Goal: Task Accomplishment & Management: Manage account settings

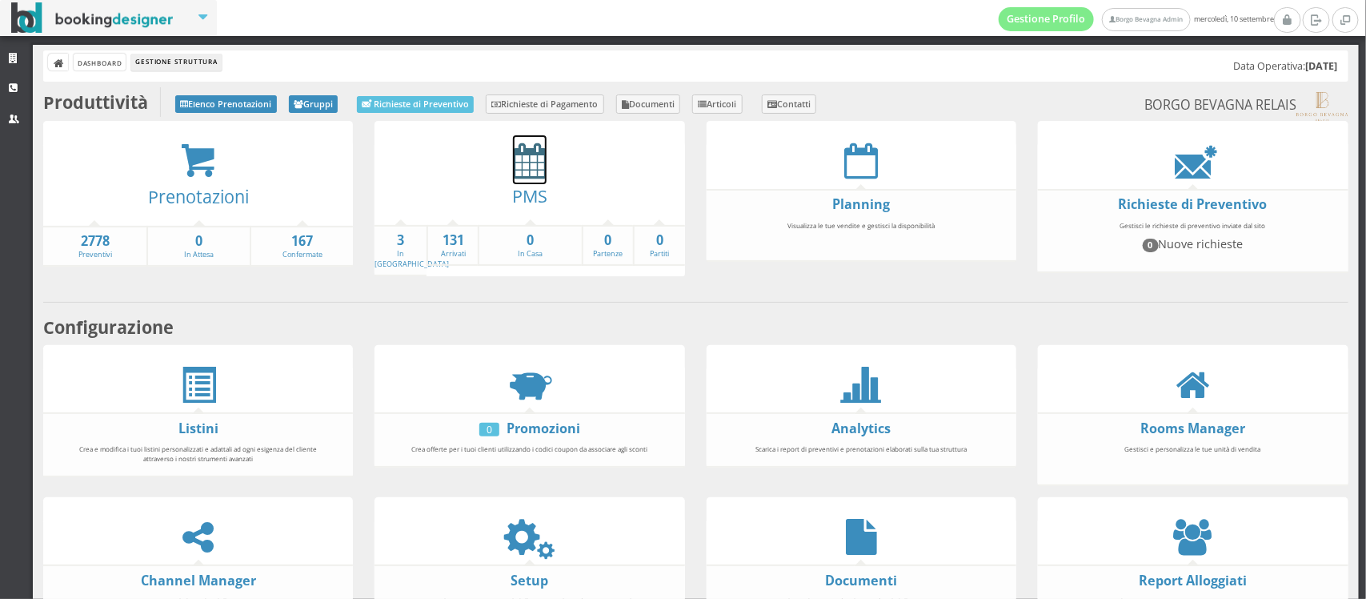
click at [535, 168] on icon at bounding box center [530, 160] width 34 height 36
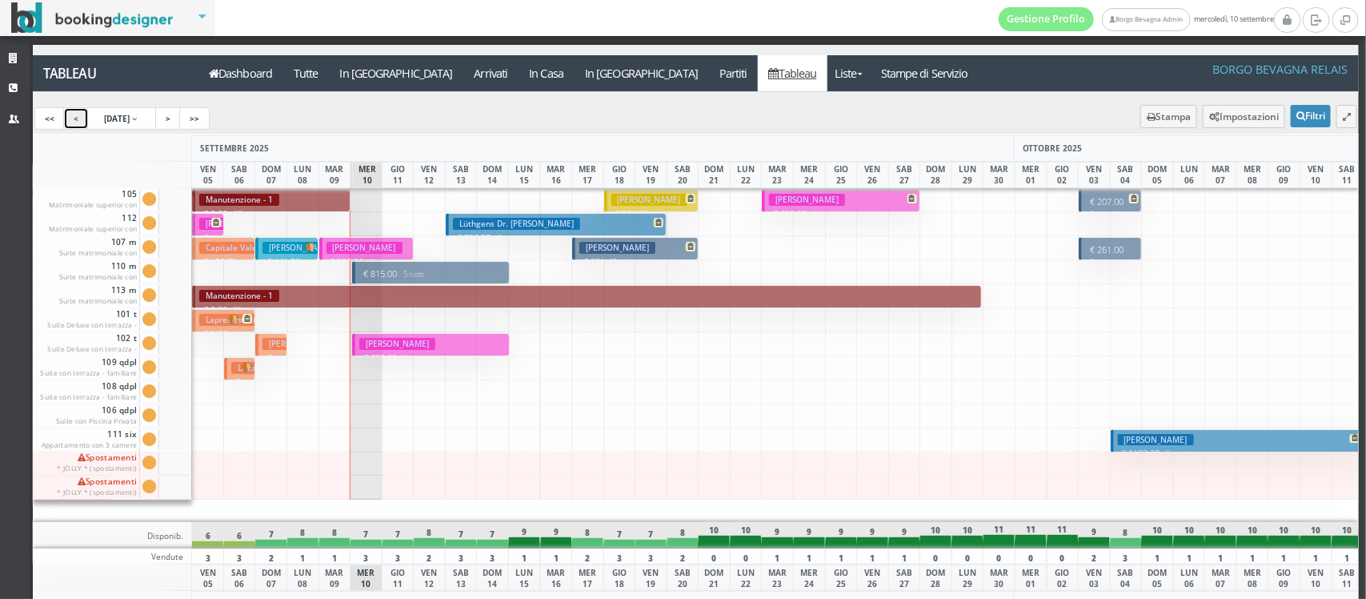
click at [78, 124] on link "<" at bounding box center [76, 118] width 26 height 22
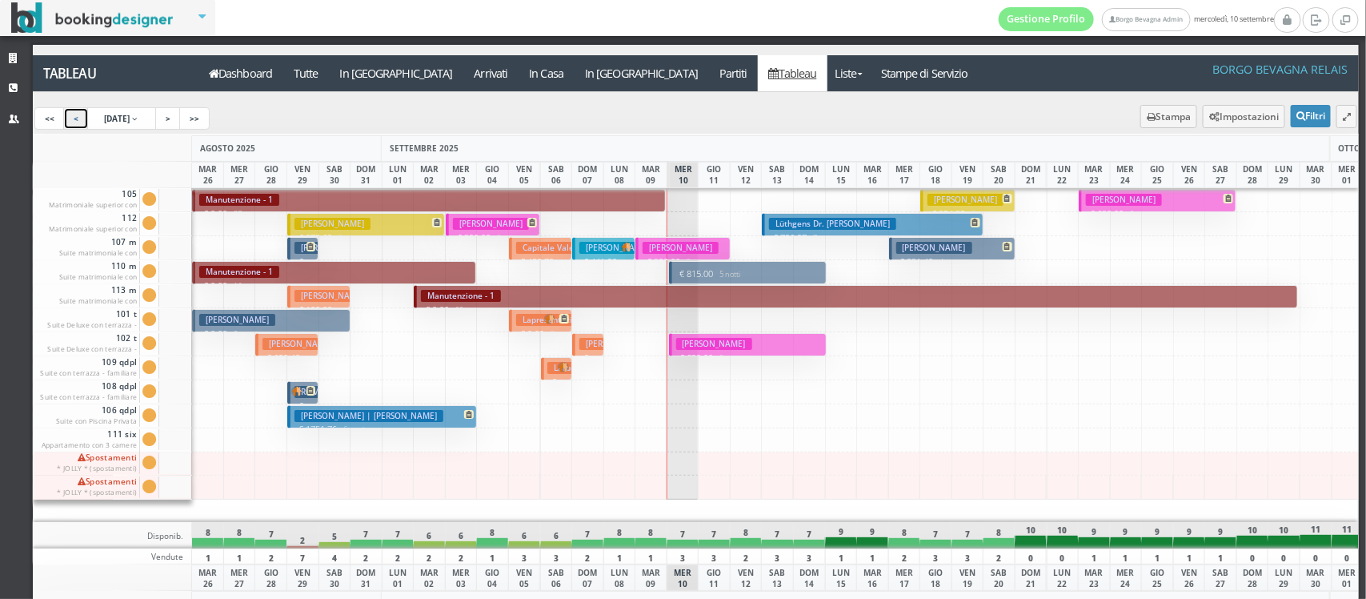
click at [78, 124] on link "<" at bounding box center [76, 118] width 26 height 22
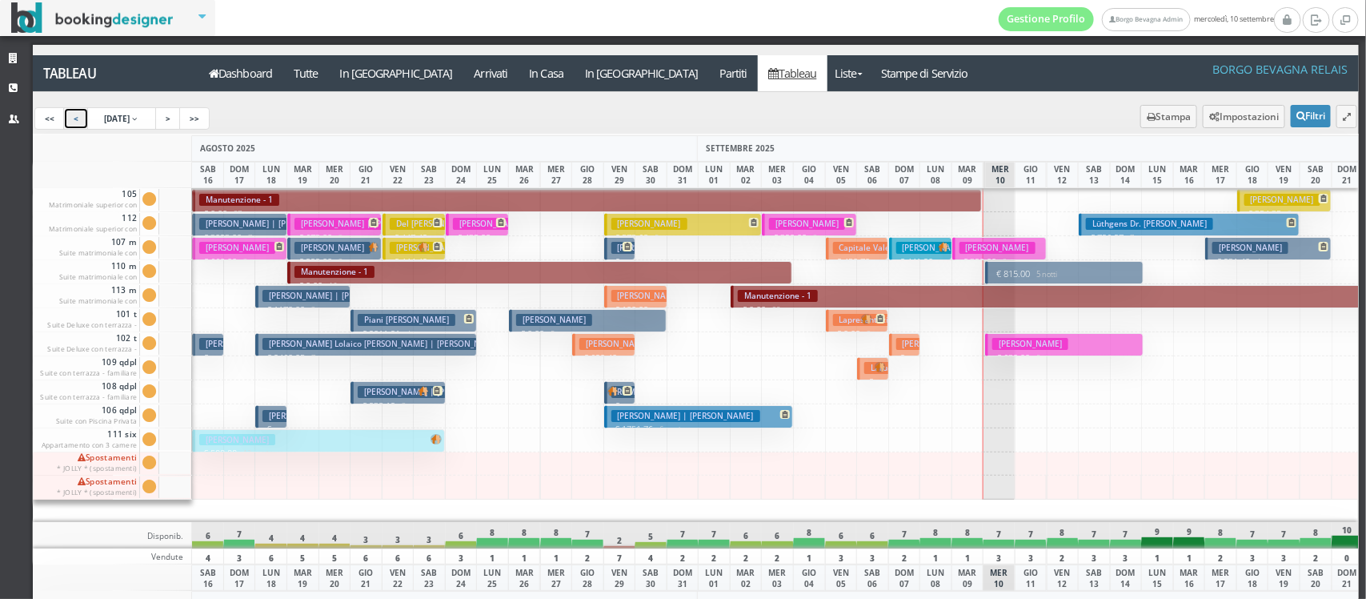
click at [78, 124] on link "<" at bounding box center [76, 118] width 26 height 22
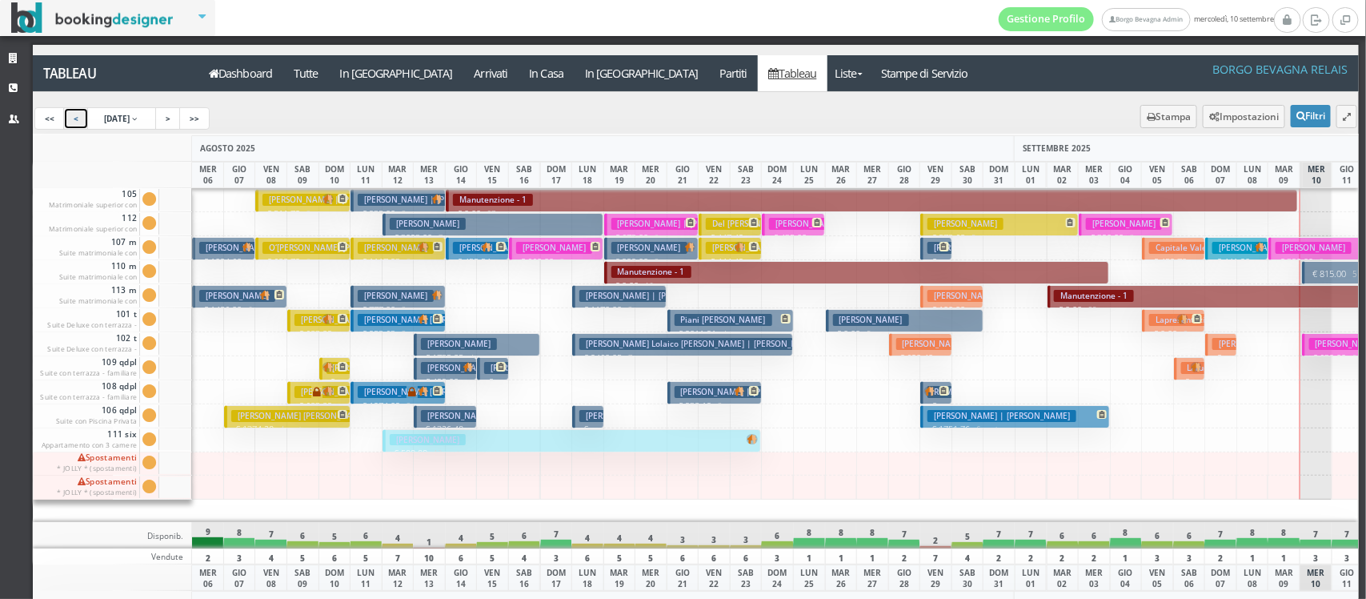
click at [80, 121] on link "<" at bounding box center [76, 118] width 26 height 22
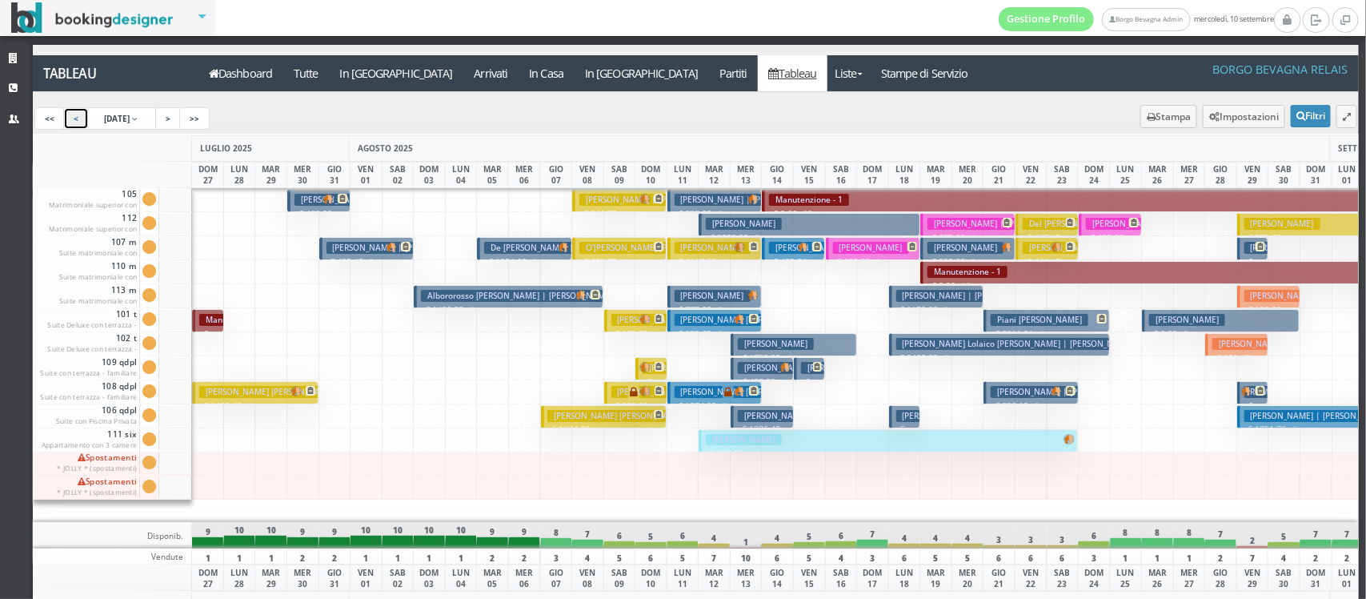
click at [80, 121] on link "<" at bounding box center [76, 118] width 26 height 22
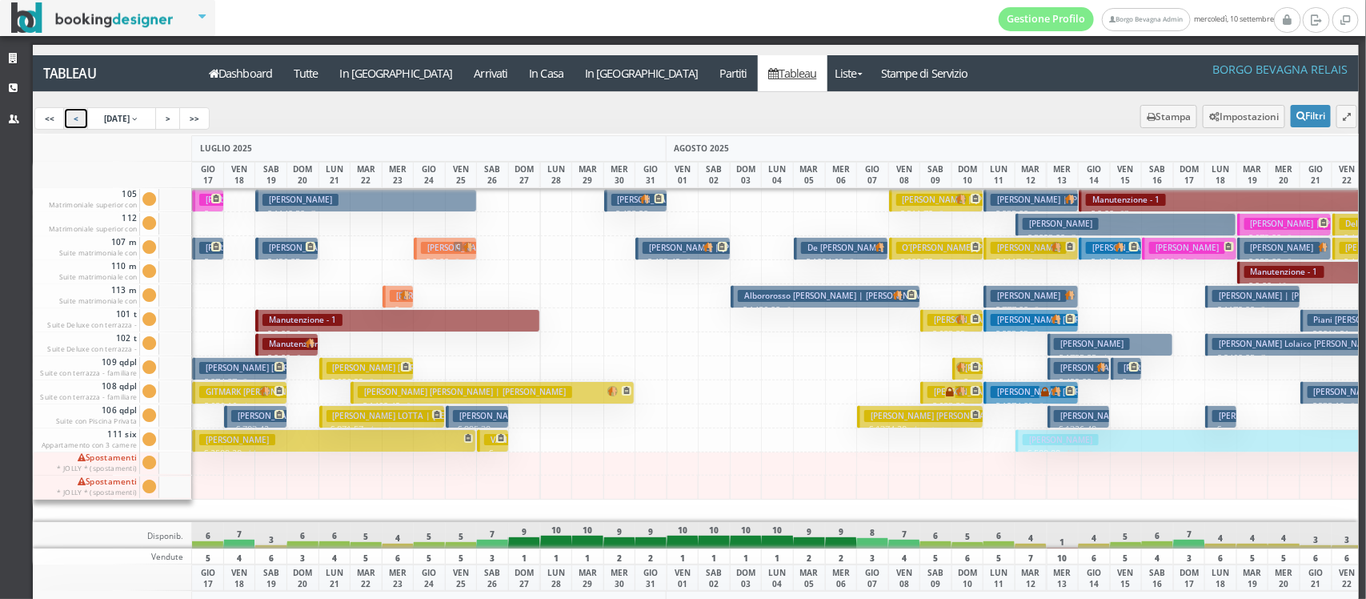
click at [80, 121] on link "<" at bounding box center [76, 118] width 26 height 22
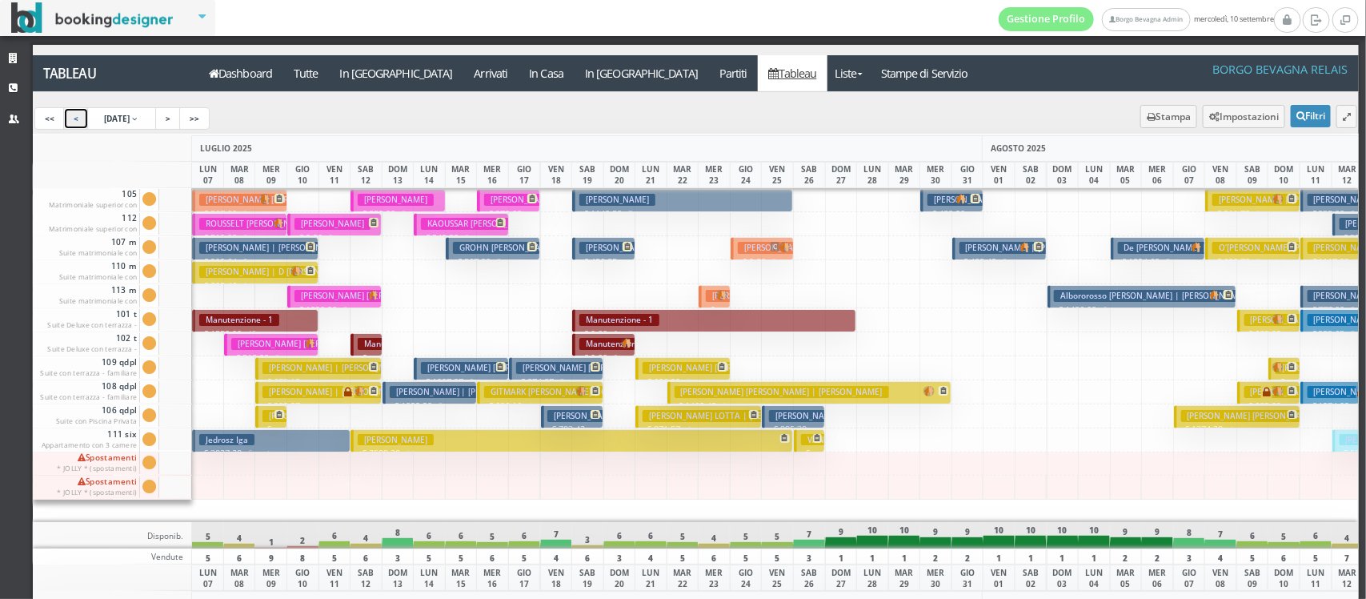
click at [496, 193] on button "FISCHER CAMILLE LEA | Fischer Camille € 370.00 2 notti 2 Adulti" at bounding box center [508, 200] width 63 height 23
